Goal: Information Seeking & Learning: Learn about a topic

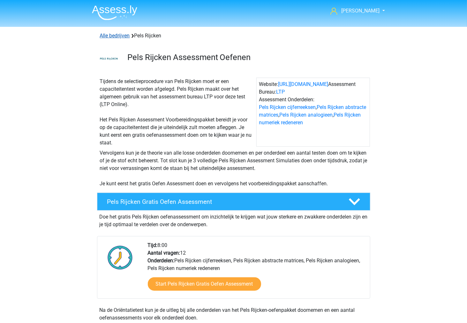
click at [117, 34] on link "Alle bedrijven" at bounding box center [115, 36] width 30 height 6
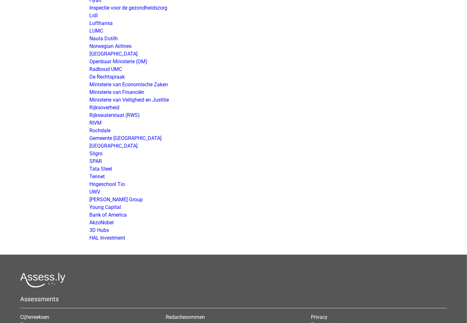
scroll to position [1150, 0]
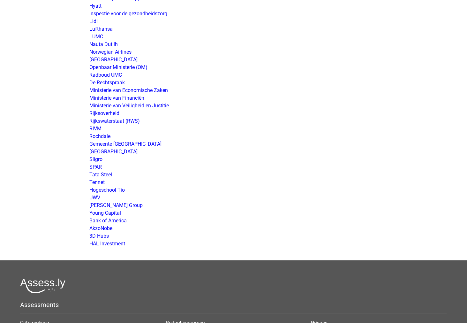
click at [138, 106] on link "Ministerie van Veiligheid en Justitie" at bounding box center [129, 105] width 79 height 6
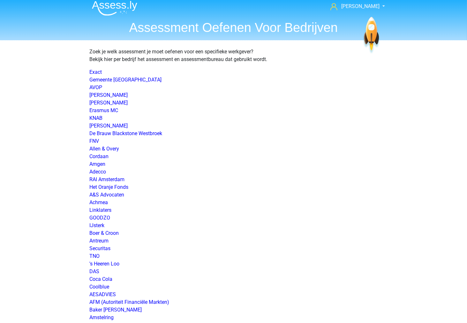
scroll to position [0, 0]
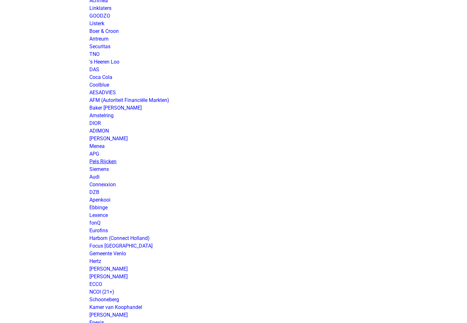
click at [109, 158] on link "Pels Rijcken" at bounding box center [103, 161] width 27 height 6
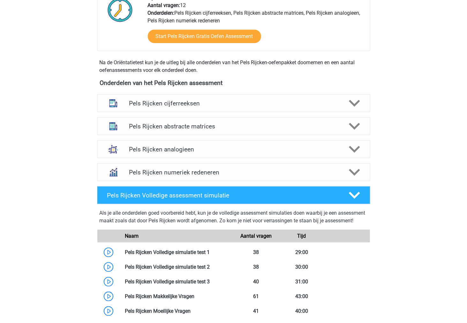
scroll to position [283, 0]
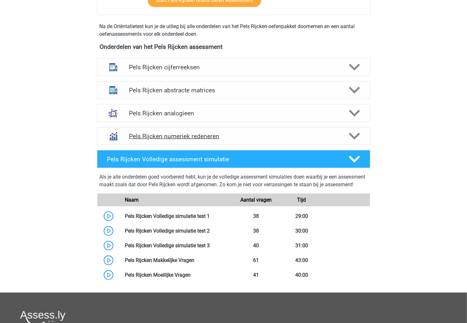
click at [159, 134] on h4 "Pels Rijcken numeriek redeneren" at bounding box center [233, 135] width 209 height 7
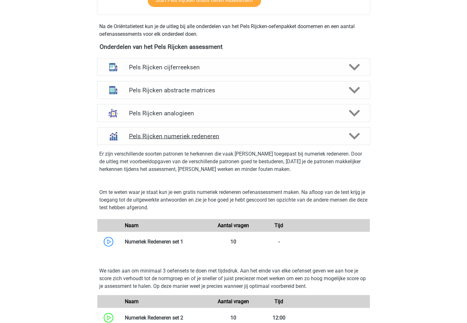
click at [139, 138] on h4 "Pels Rijcken numeriek redeneren" at bounding box center [233, 135] width 209 height 7
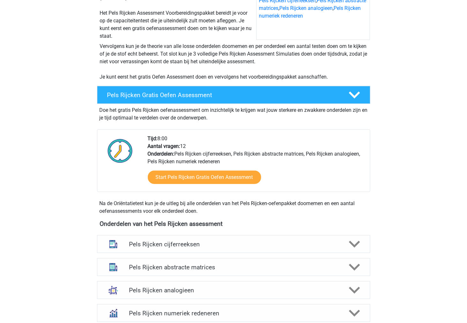
scroll to position [106, 0]
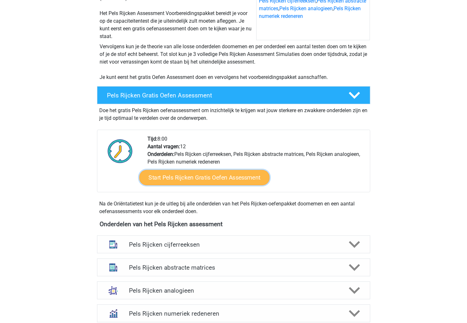
click at [153, 175] on link "Start Pels Rijcken Gratis Oefen Assessment" at bounding box center [204, 177] width 130 height 15
